Goal: Go to known website: Go to known website

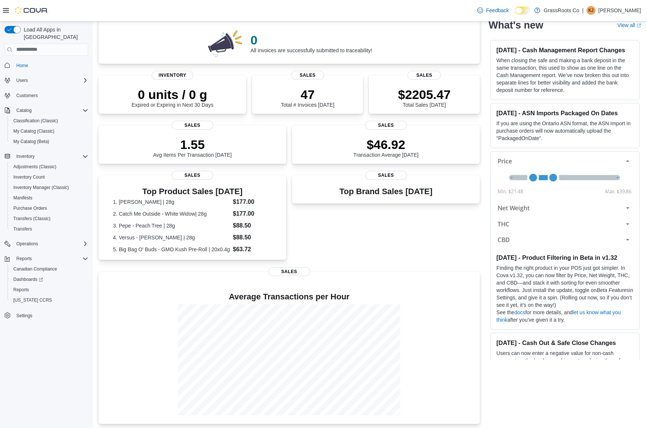
scroll to position [66, 0]
